Goal: Navigation & Orientation: Find specific page/section

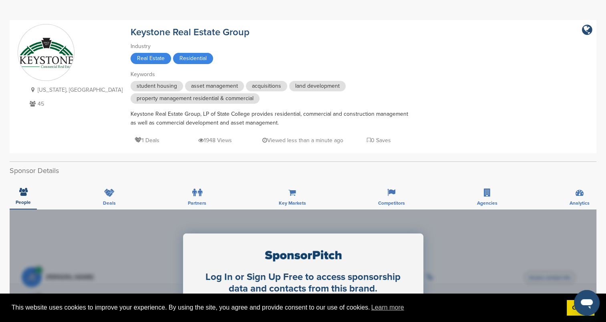
scroll to position [21, 0]
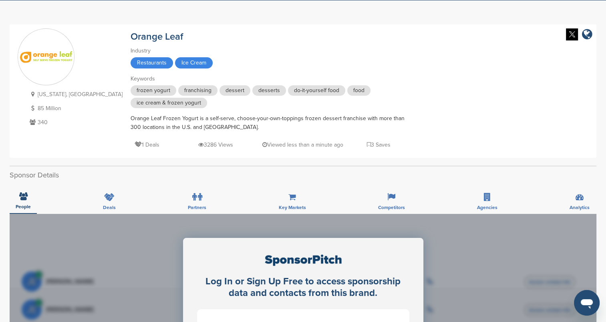
scroll to position [24, 0]
